Goal: Complete application form

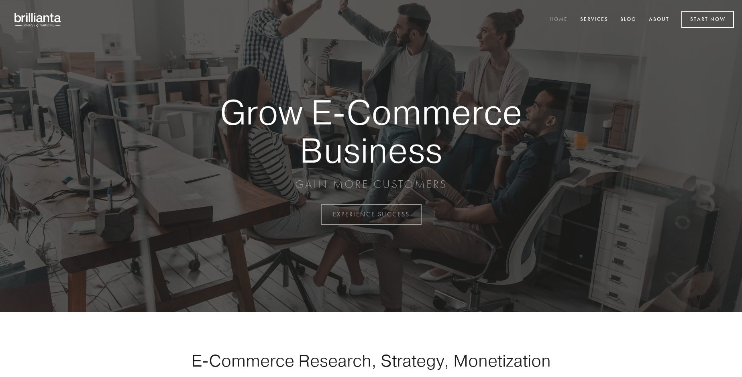
scroll to position [2104, 0]
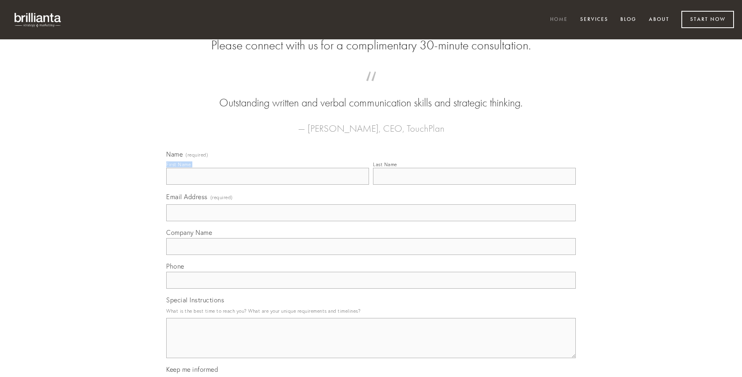
type input "[PERSON_NAME]"
click at [474, 185] on input "Last Name" at bounding box center [474, 176] width 203 height 17
type input "[PERSON_NAME]"
click at [371, 221] on input "Email Address (required)" at bounding box center [370, 212] width 409 height 17
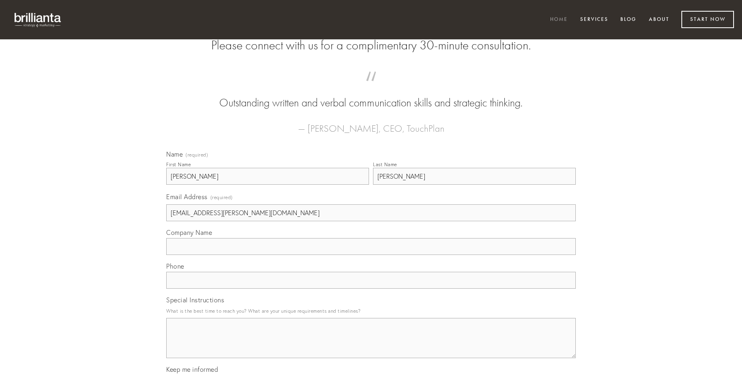
type input "[EMAIL_ADDRESS][PERSON_NAME][DOMAIN_NAME]"
click at [371, 255] on input "Company Name" at bounding box center [370, 246] width 409 height 17
type input "caute"
click at [371, 289] on input "text" at bounding box center [370, 280] width 409 height 17
click at [371, 345] on textarea "Special Instructions" at bounding box center [370, 338] width 409 height 40
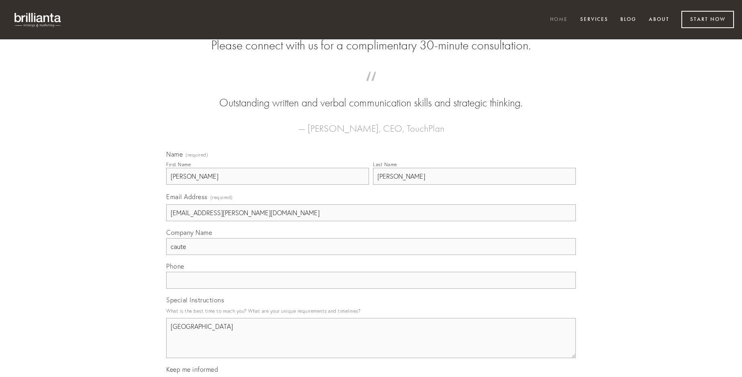
type textarea "[GEOGRAPHIC_DATA]"
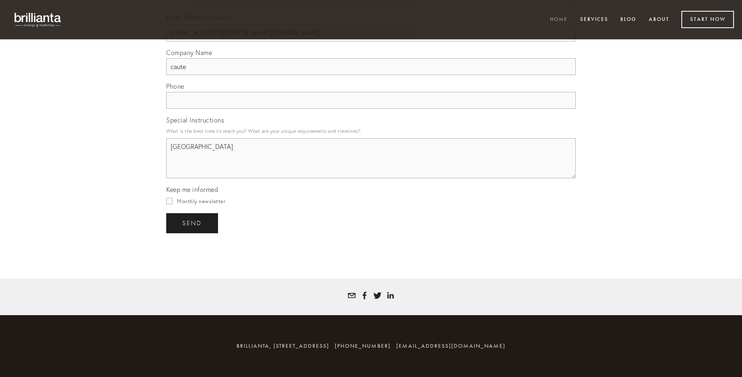
click at [193, 223] on span "send" at bounding box center [192, 223] width 20 height 7
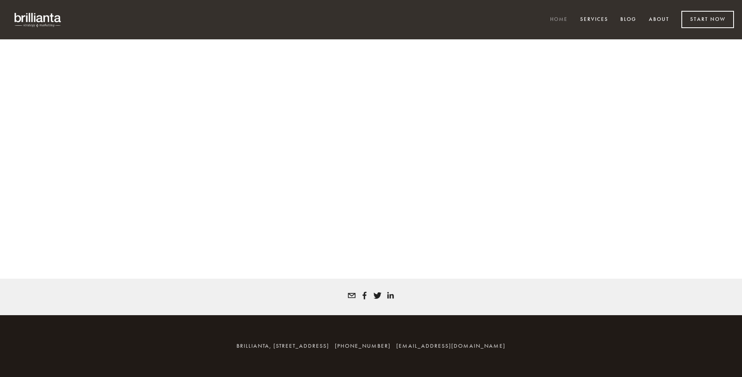
scroll to position [2093, 0]
